Goal: Complete application form

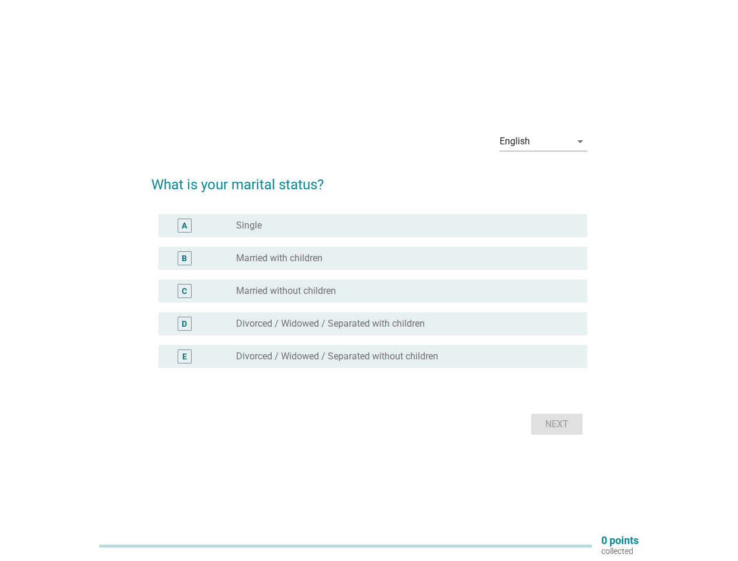
click at [369, 280] on div "C radio_button_unchecked Married without children" at bounding box center [372, 290] width 429 height 23
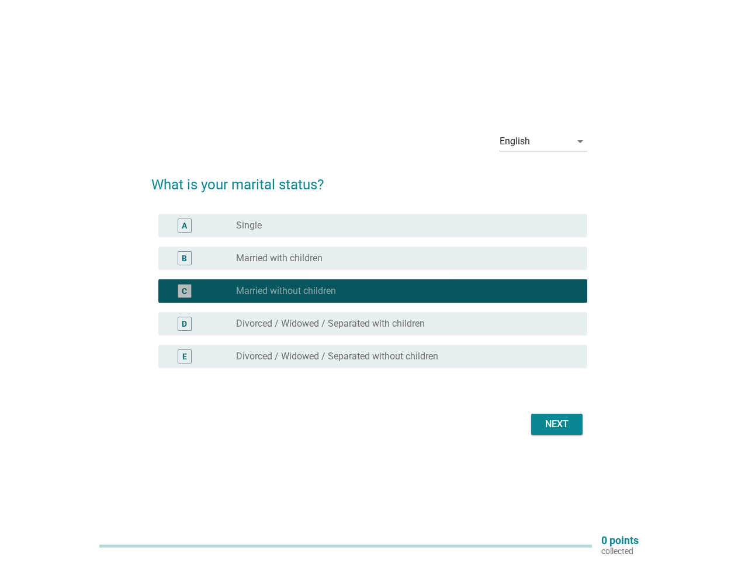
click at [543, 141] on div "English" at bounding box center [534, 141] width 71 height 19
click at [369, 298] on div "C radio_button_checked Married without children" at bounding box center [372, 290] width 429 height 23
click at [369, 291] on div "radio_button_checked Married without children" at bounding box center [402, 291] width 332 height 12
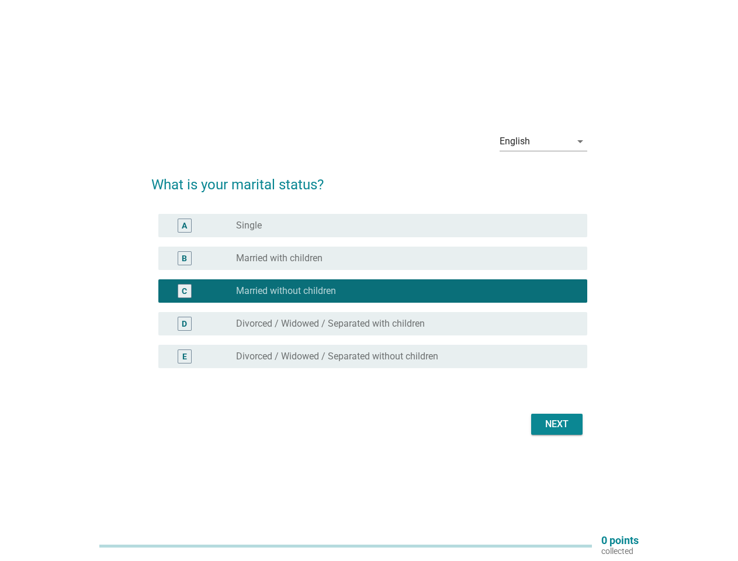
click at [373, 225] on div "radio_button_unchecked Single" at bounding box center [402, 226] width 332 height 12
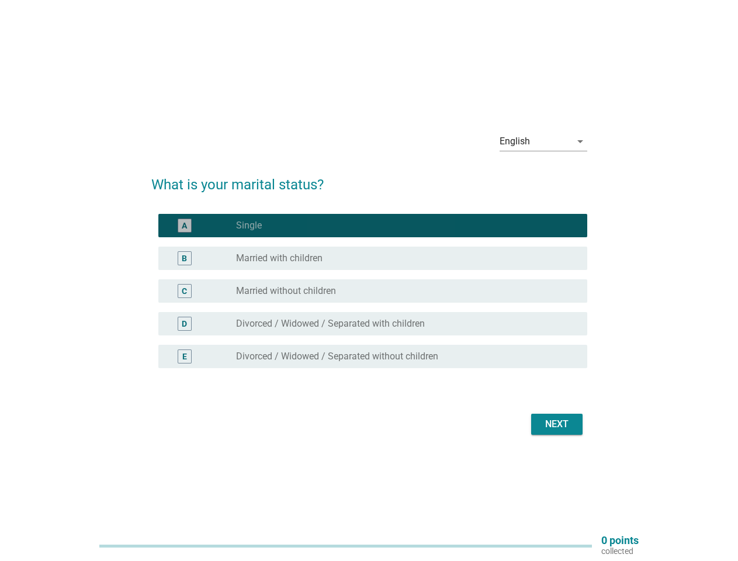
click at [249, 225] on label "Single" at bounding box center [249, 226] width 26 height 12
click at [373, 258] on div "radio_button_unchecked Married with children" at bounding box center [402, 258] width 332 height 12
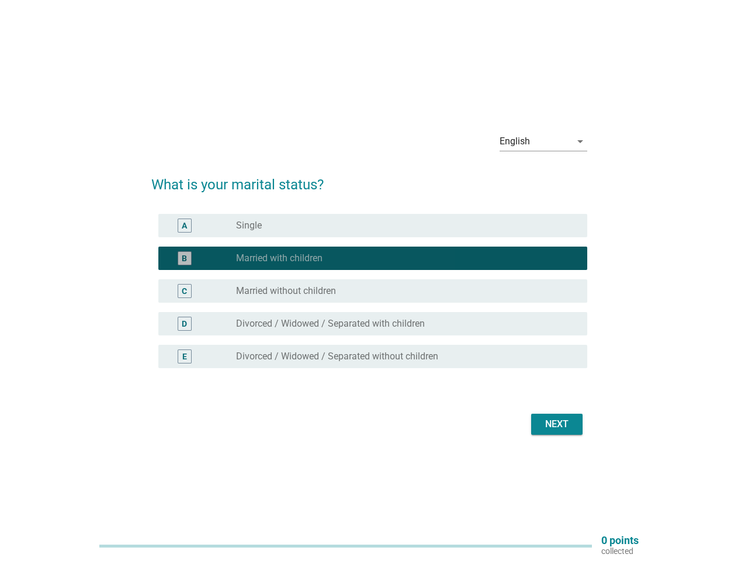
click at [279, 258] on label "Married with children" at bounding box center [279, 258] width 86 height 12
click at [373, 291] on div "radio_button_unchecked Married without children" at bounding box center [402, 291] width 332 height 12
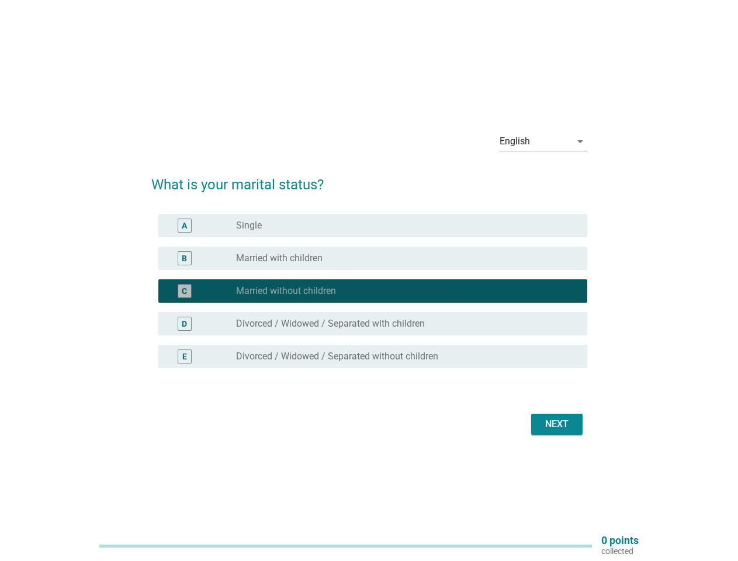
click at [286, 291] on label "Married without children" at bounding box center [286, 291] width 100 height 12
